Goal: Task Accomplishment & Management: Use online tool/utility

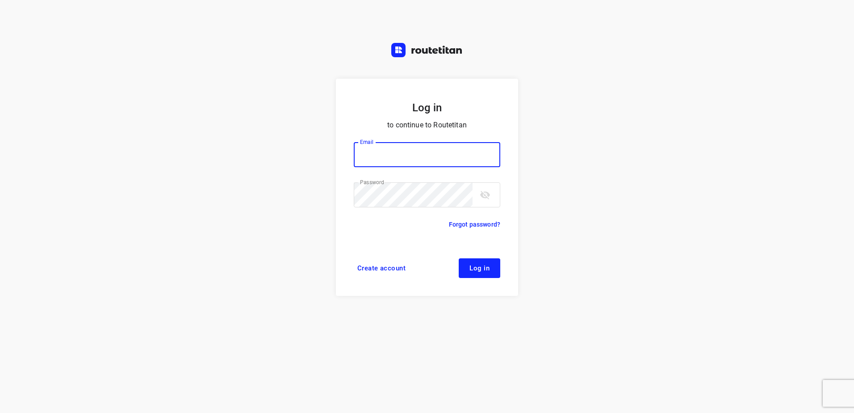
type input "horeca@kaddour.nl"
click at [479, 266] on span "Log in" at bounding box center [480, 267] width 20 height 7
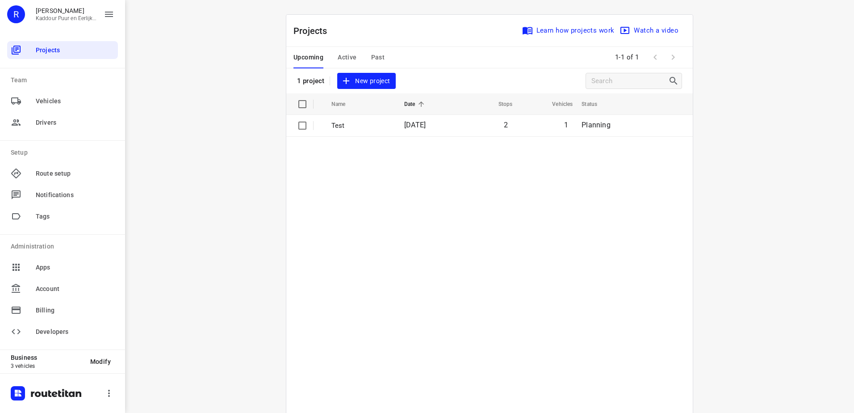
click at [350, 54] on span "Active" at bounding box center [347, 57] width 19 height 11
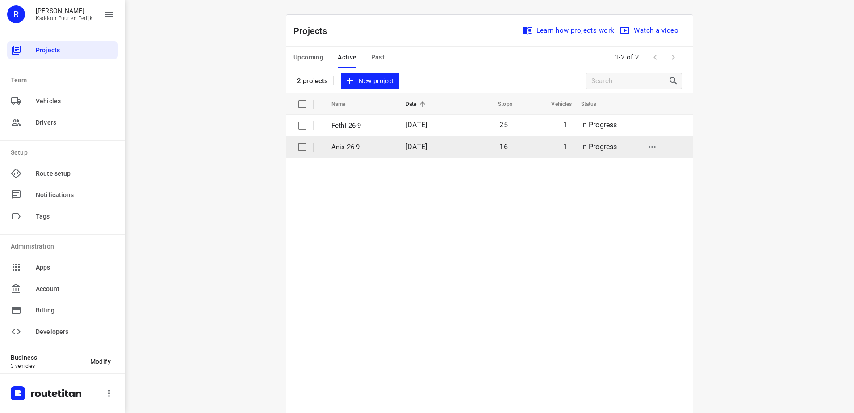
click at [347, 149] on p "Anis 26-9" at bounding box center [362, 147] width 61 height 10
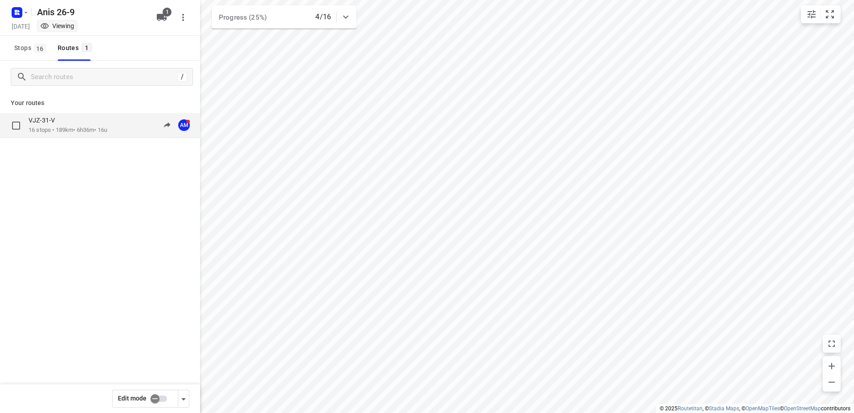
click at [59, 125] on div "VJZ-31-V" at bounding box center [68, 121] width 79 height 10
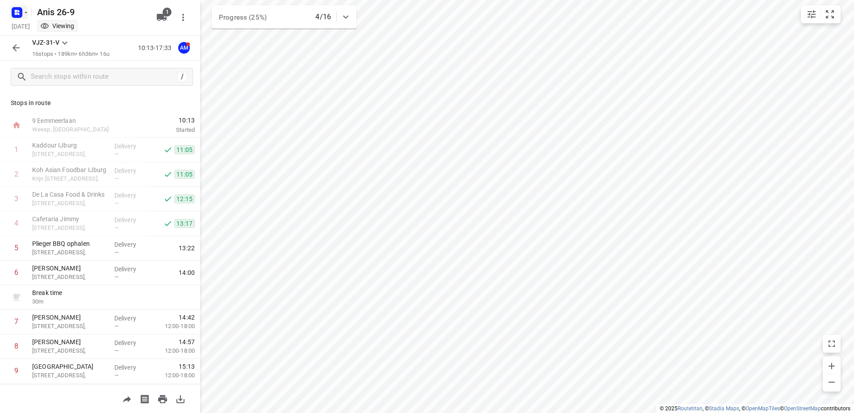
click at [24, 15] on icon "button" at bounding box center [25, 12] width 7 height 7
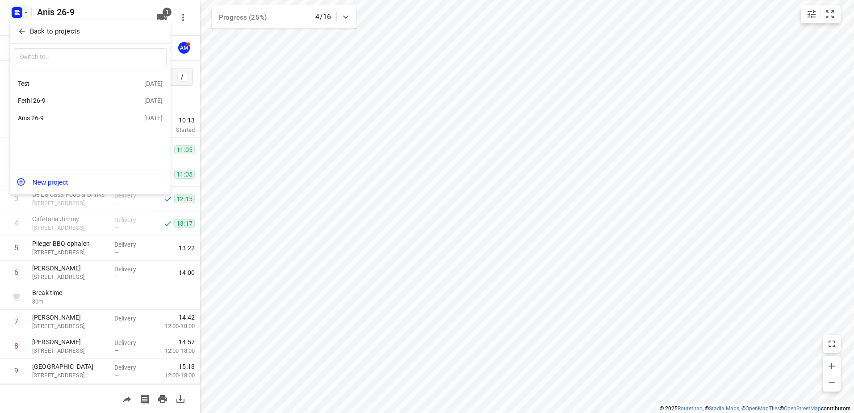
click at [64, 121] on div "Anis 26-9" at bounding box center [69, 117] width 103 height 7
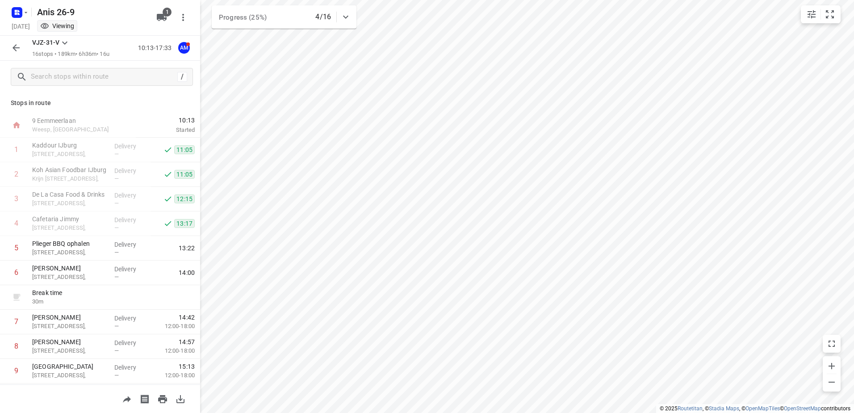
click at [65, 42] on icon at bounding box center [64, 43] width 11 height 11
click at [117, 15] on div at bounding box center [427, 206] width 854 height 413
click at [26, 16] on icon "button" at bounding box center [25, 12] width 7 height 7
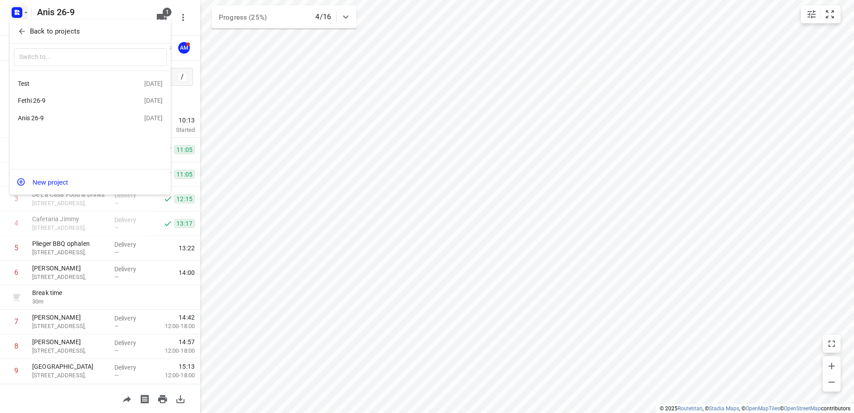
click at [38, 99] on div "Fethi 26-9" at bounding box center [69, 100] width 103 height 7
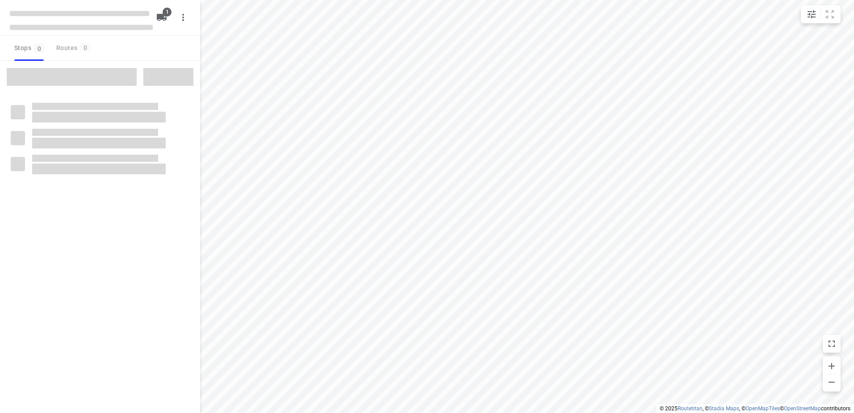
type input "distance"
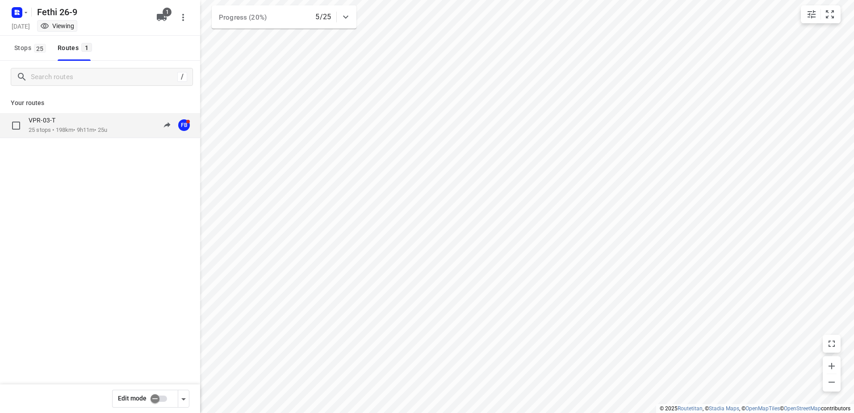
click at [58, 123] on p "VPR-03-T" at bounding box center [45, 120] width 32 height 8
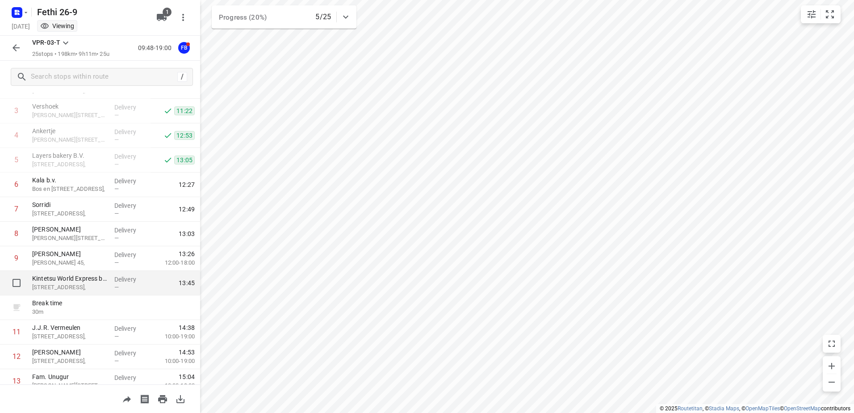
scroll to position [59, 0]
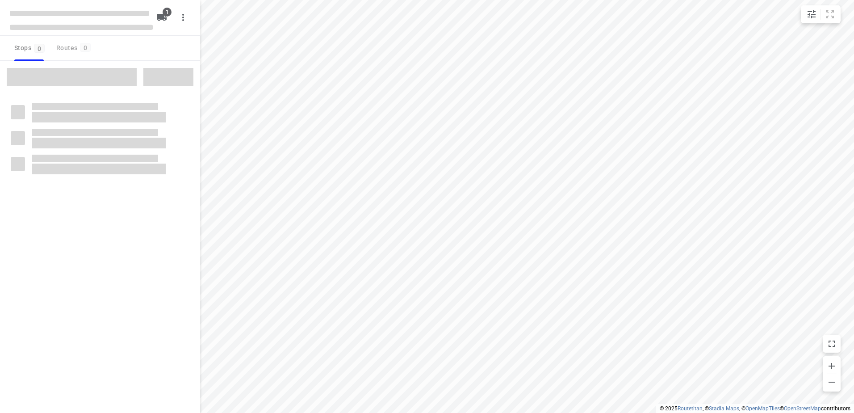
type input "distance"
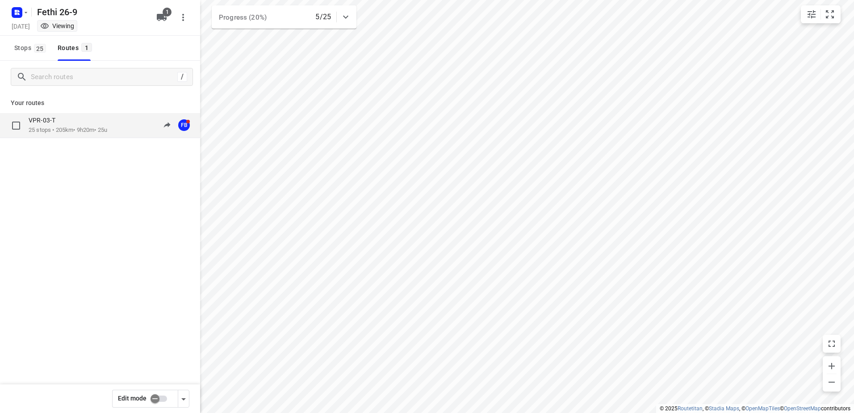
click at [63, 128] on p "25 stops • 205km • 9h20m • 25u" at bounding box center [68, 130] width 79 height 8
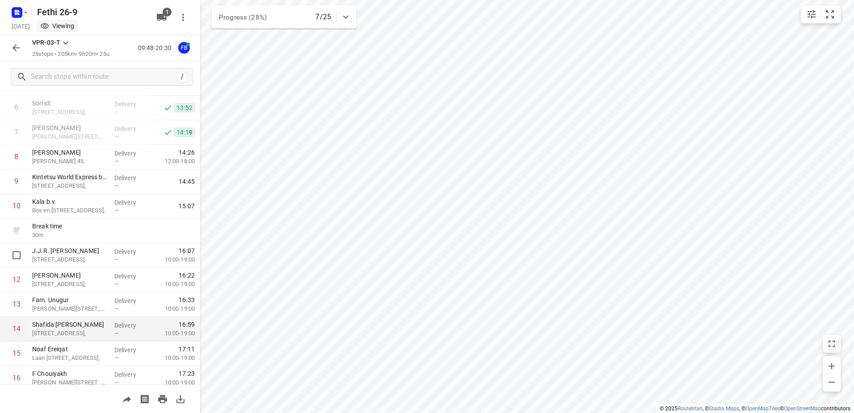
scroll to position [179, 0]
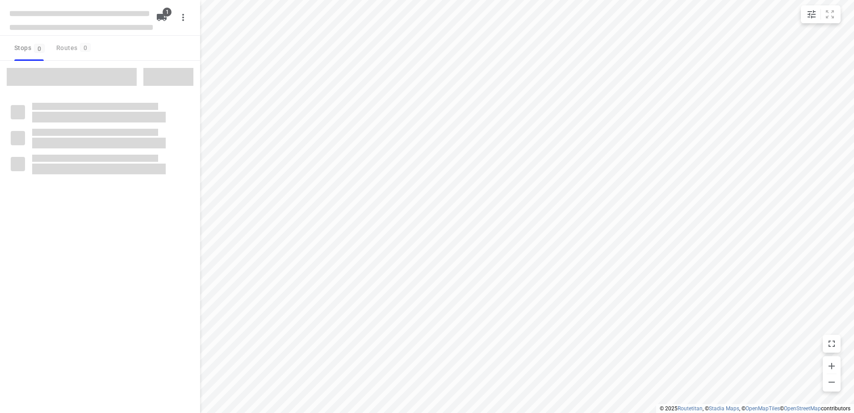
type input "distance"
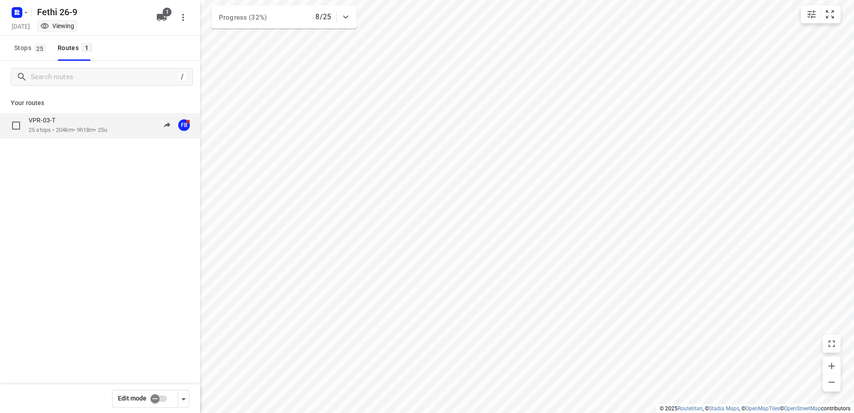
click at [82, 125] on div "VPR-03-T" at bounding box center [68, 121] width 79 height 10
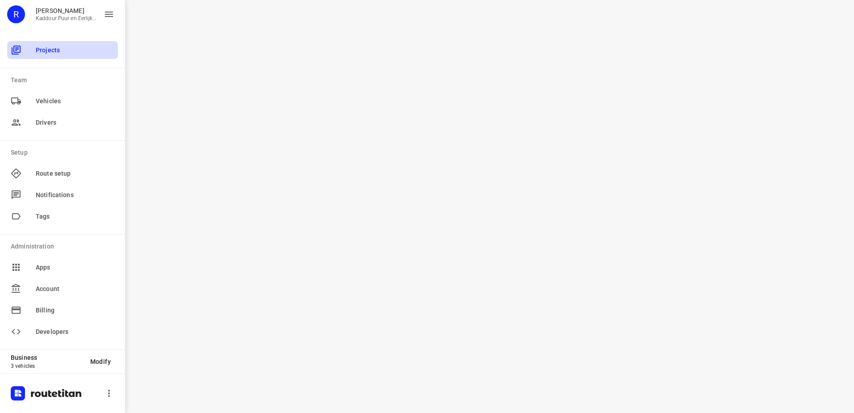
click at [50, 50] on span "Projects" at bounding box center [75, 50] width 79 height 9
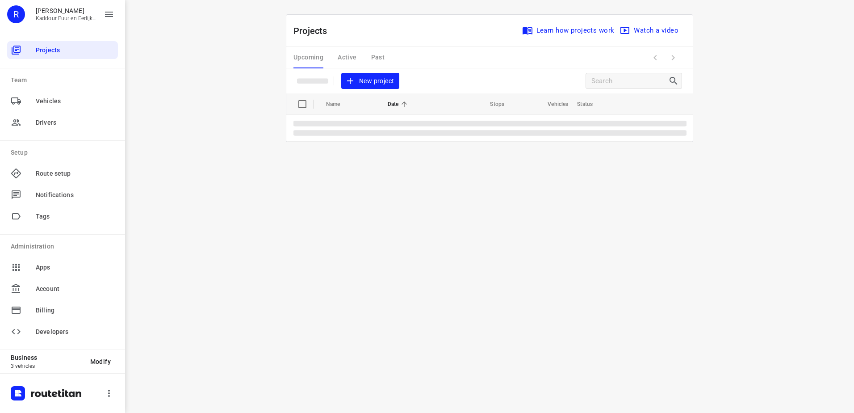
click at [351, 59] on div "Upcoming Active Past" at bounding box center [346, 57] width 105 height 21
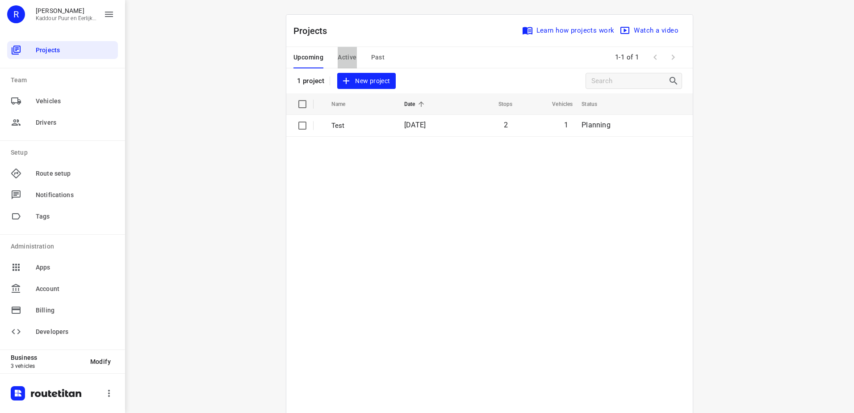
click at [353, 57] on span "Active" at bounding box center [347, 57] width 19 height 11
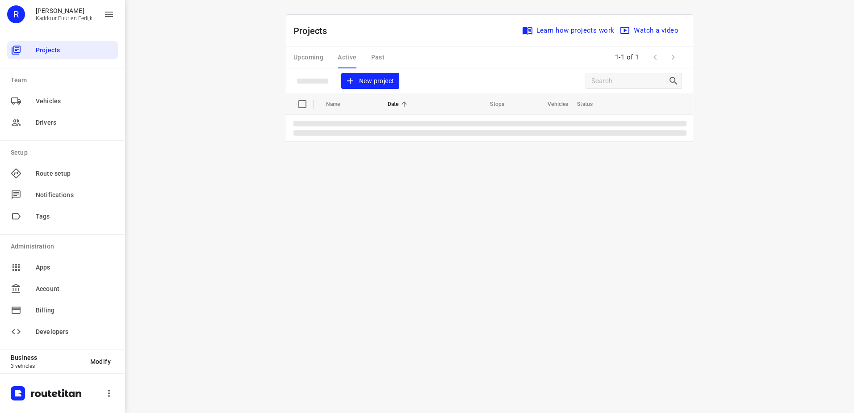
click at [353, 57] on div "Upcoming Active Past" at bounding box center [346, 57] width 105 height 21
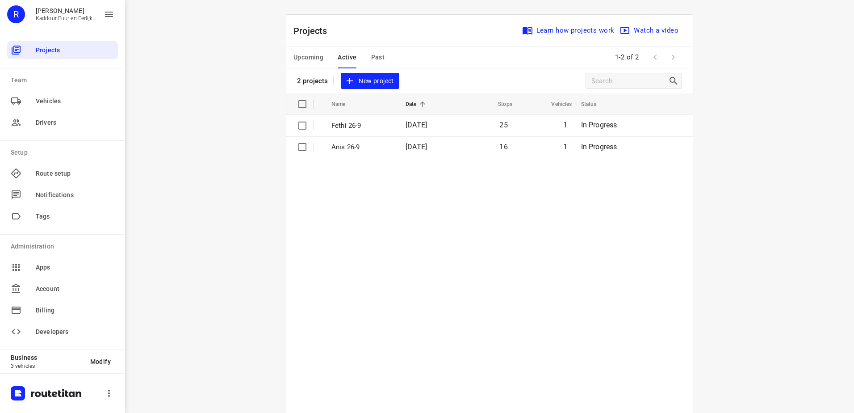
click at [340, 114] on th "Name" at bounding box center [361, 103] width 76 height 21
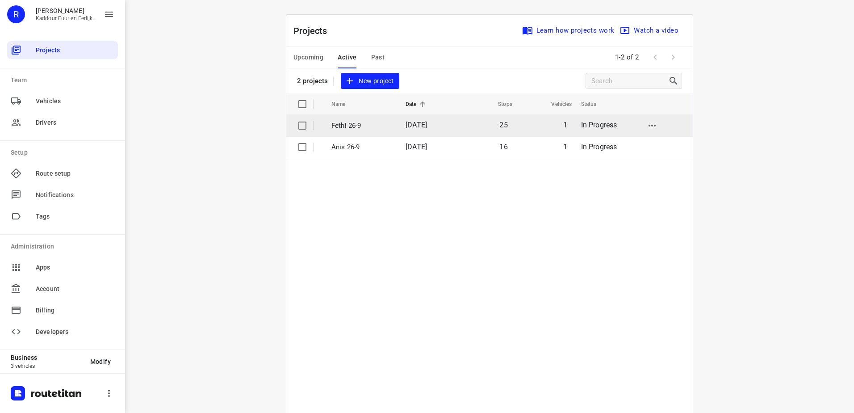
click at [339, 121] on p "Fethi 26-9" at bounding box center [362, 126] width 61 height 10
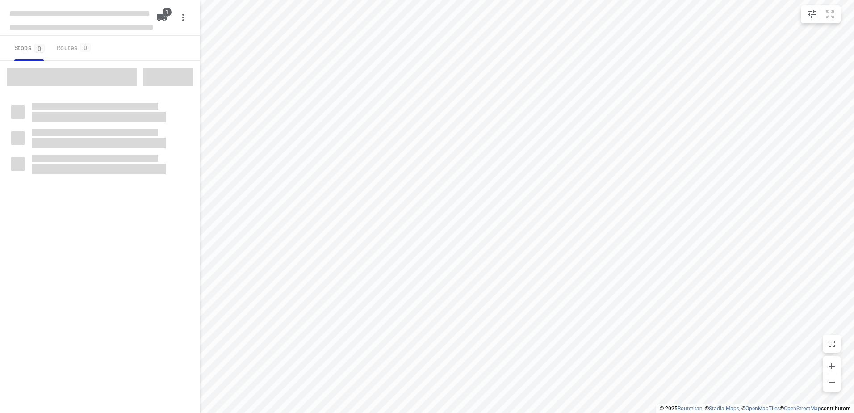
type input "distance"
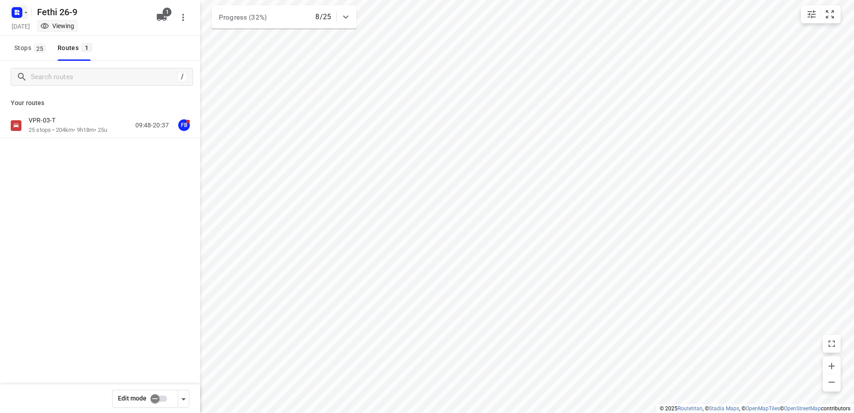
click at [25, 13] on icon "button" at bounding box center [25, 12] width 7 height 7
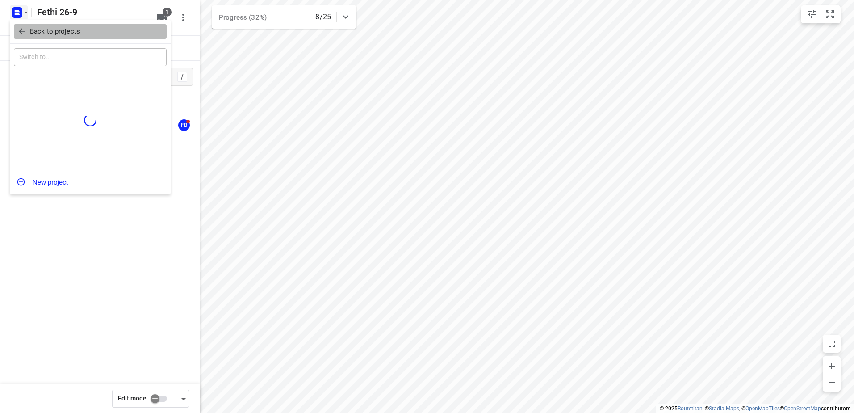
click at [46, 28] on p "Back to projects" at bounding box center [55, 31] width 50 height 10
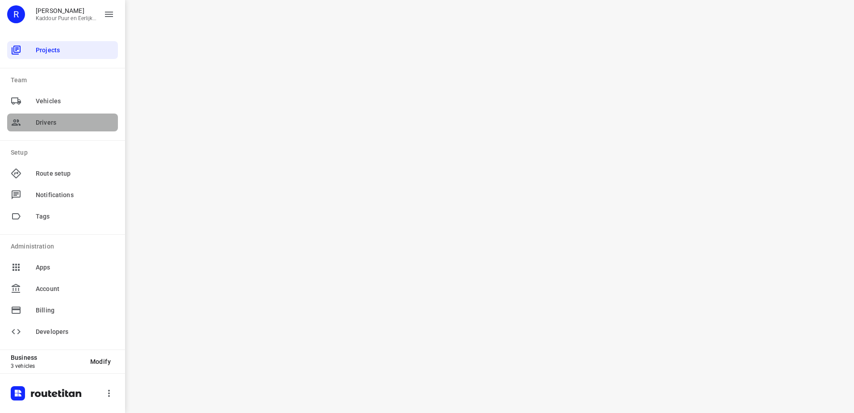
click at [53, 125] on span "Drivers" at bounding box center [75, 122] width 79 height 9
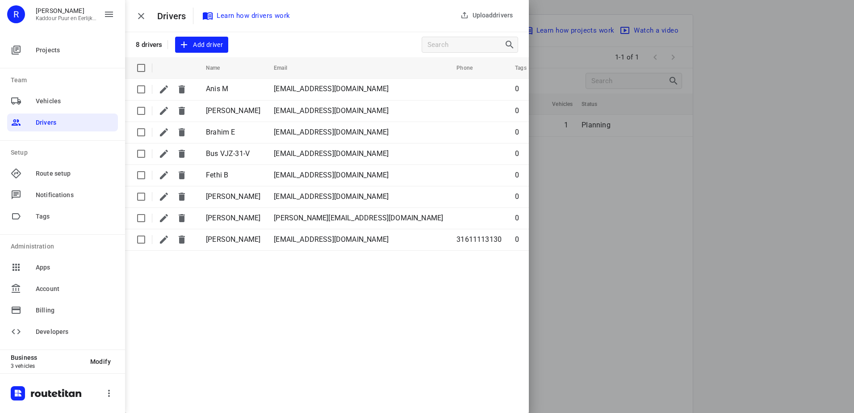
click at [139, 19] on icon "button" at bounding box center [141, 16] width 11 height 11
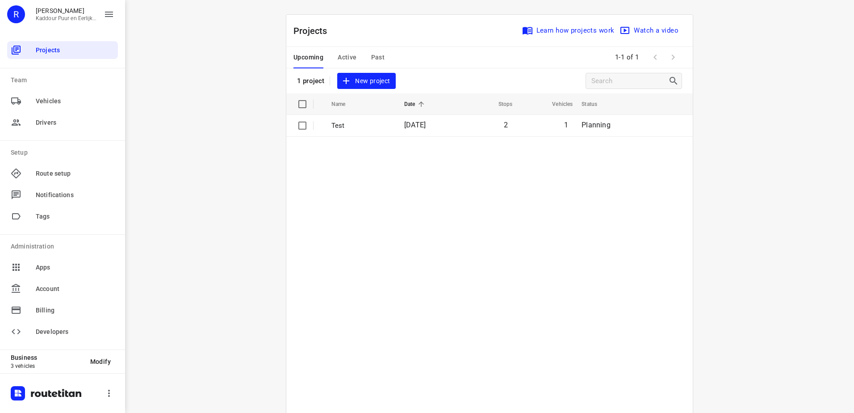
click at [343, 59] on span "Active" at bounding box center [347, 57] width 19 height 11
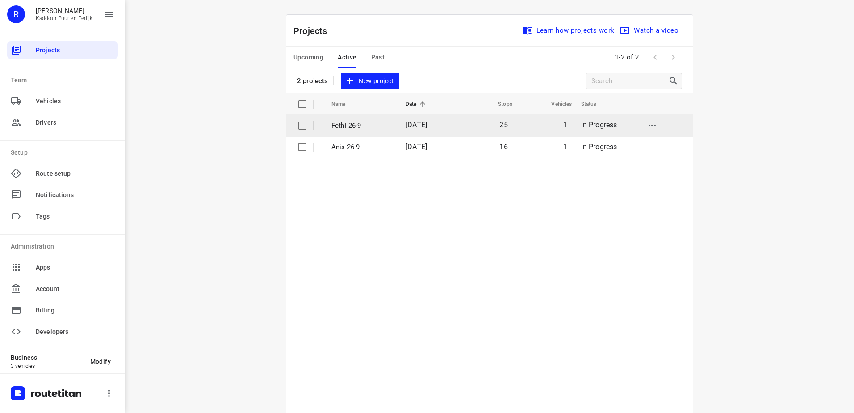
click at [344, 126] on p "Fethi 26-9" at bounding box center [362, 126] width 61 height 10
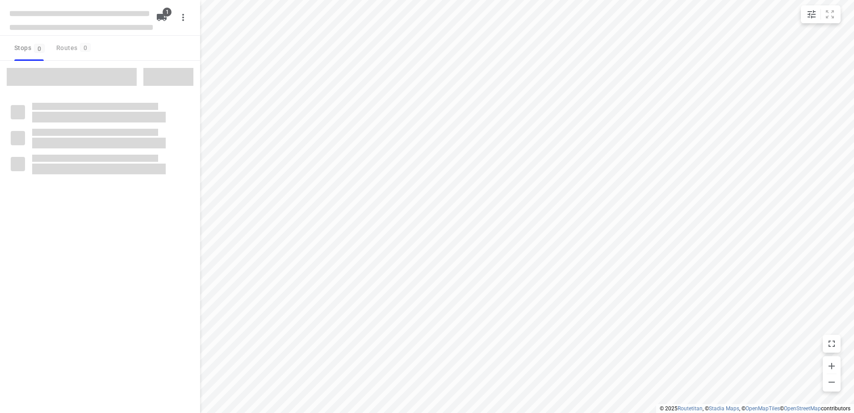
type input "distance"
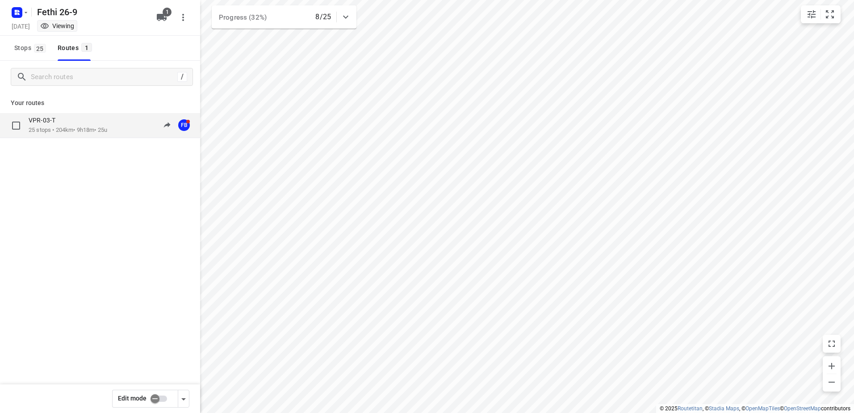
click at [96, 131] on p "25 stops • 204km • 9h18m • 25u" at bounding box center [68, 130] width 79 height 8
